Goal: Find specific page/section: Find specific page/section

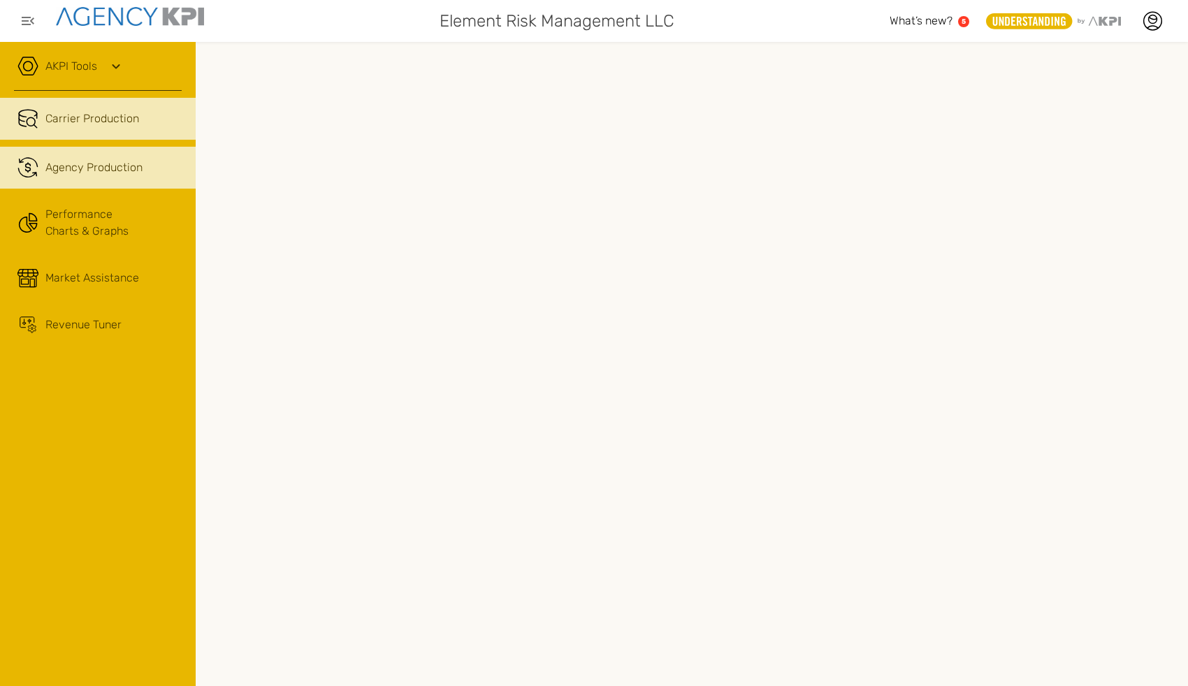
click at [115, 161] on div "Agency Production" at bounding box center [93, 167] width 97 height 17
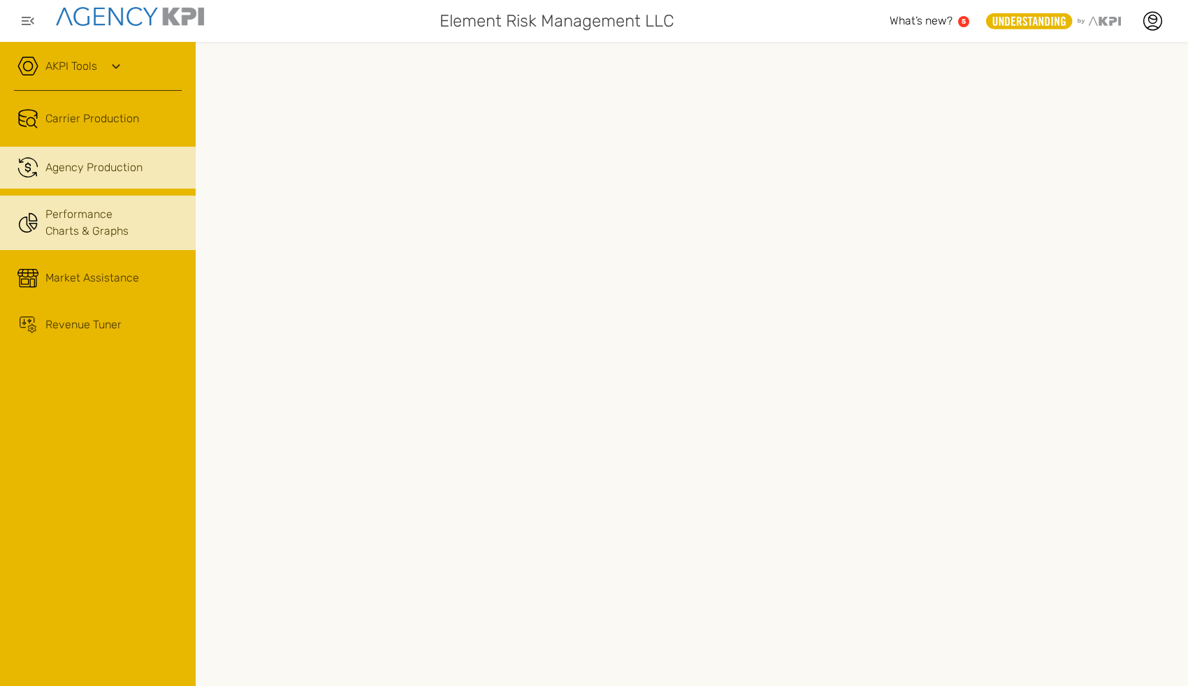
click at [91, 238] on link "Performance Charts & Graphs" at bounding box center [98, 223] width 196 height 55
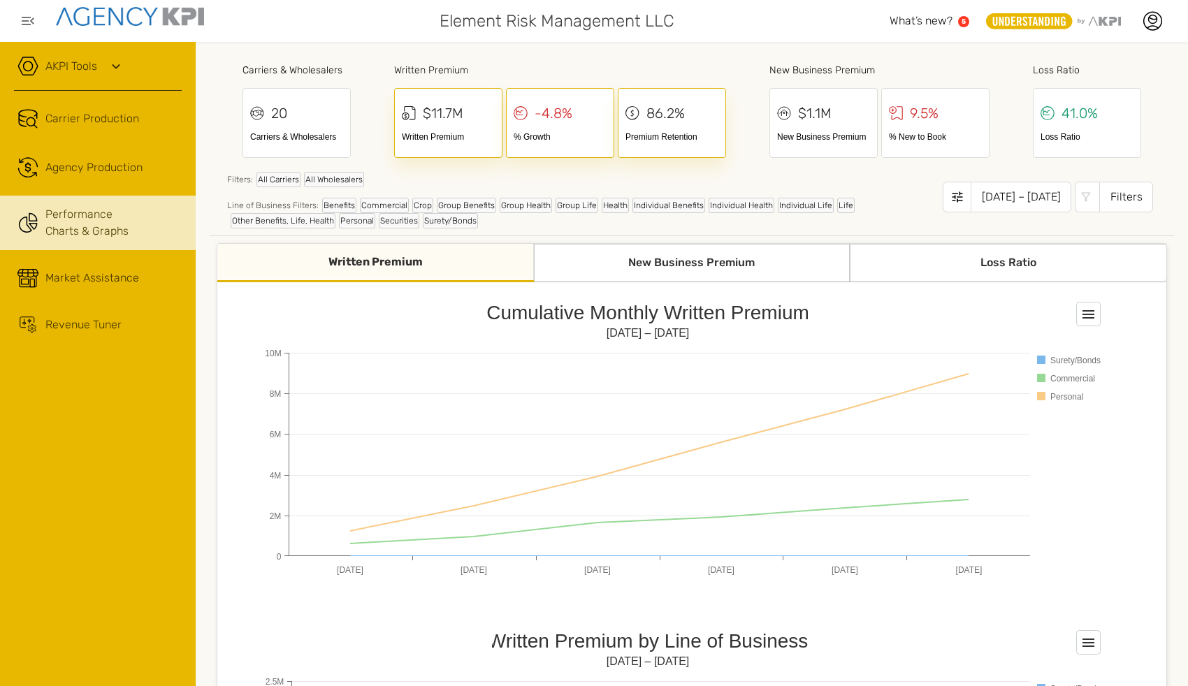
click at [284, 117] on div "20" at bounding box center [279, 113] width 16 height 21
click at [250, 113] on icon at bounding box center [257, 113] width 14 height 21
click at [114, 58] on icon at bounding box center [116, 66] width 17 height 17
